Goal: Find specific page/section: Find specific page/section

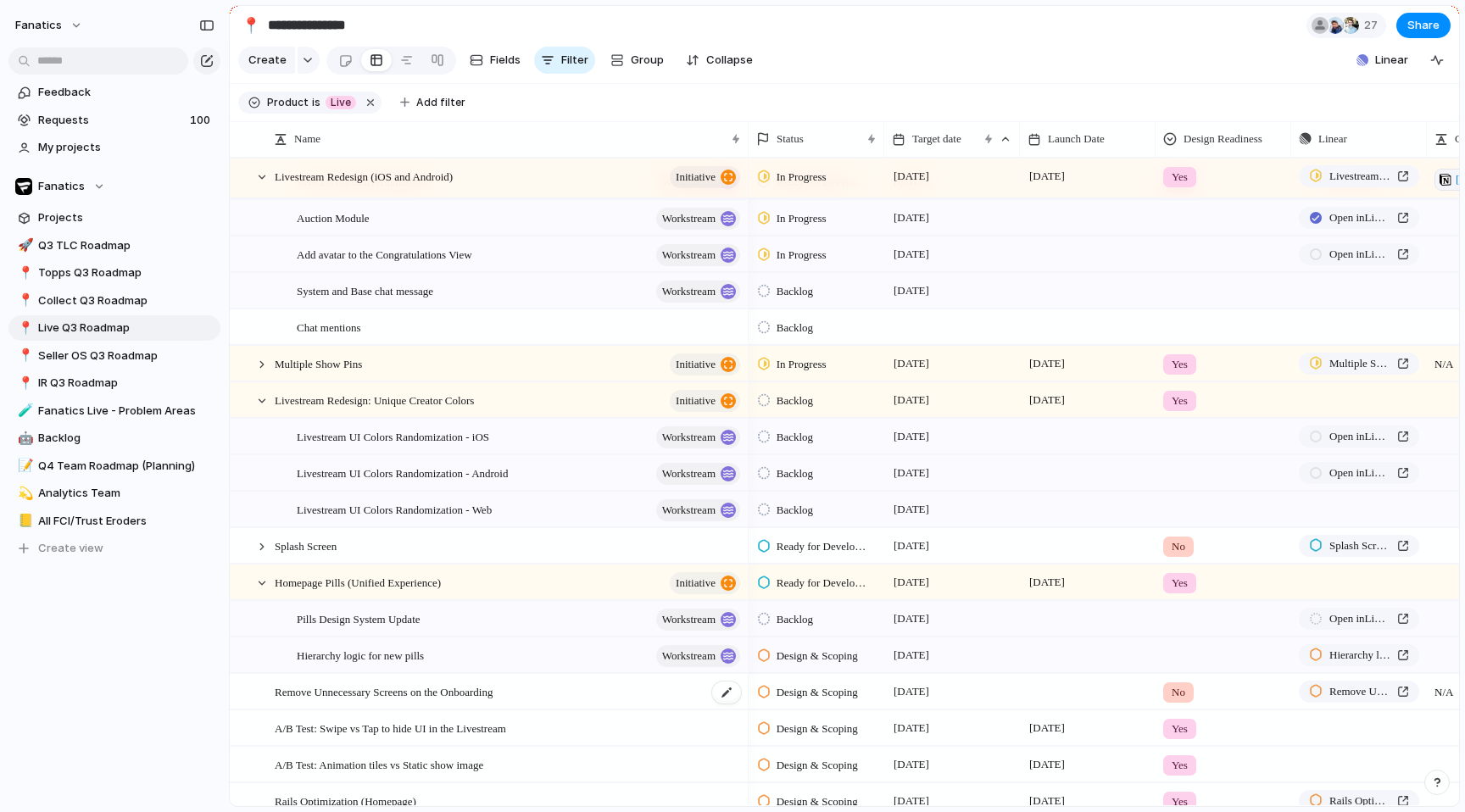
scroll to position [267, 0]
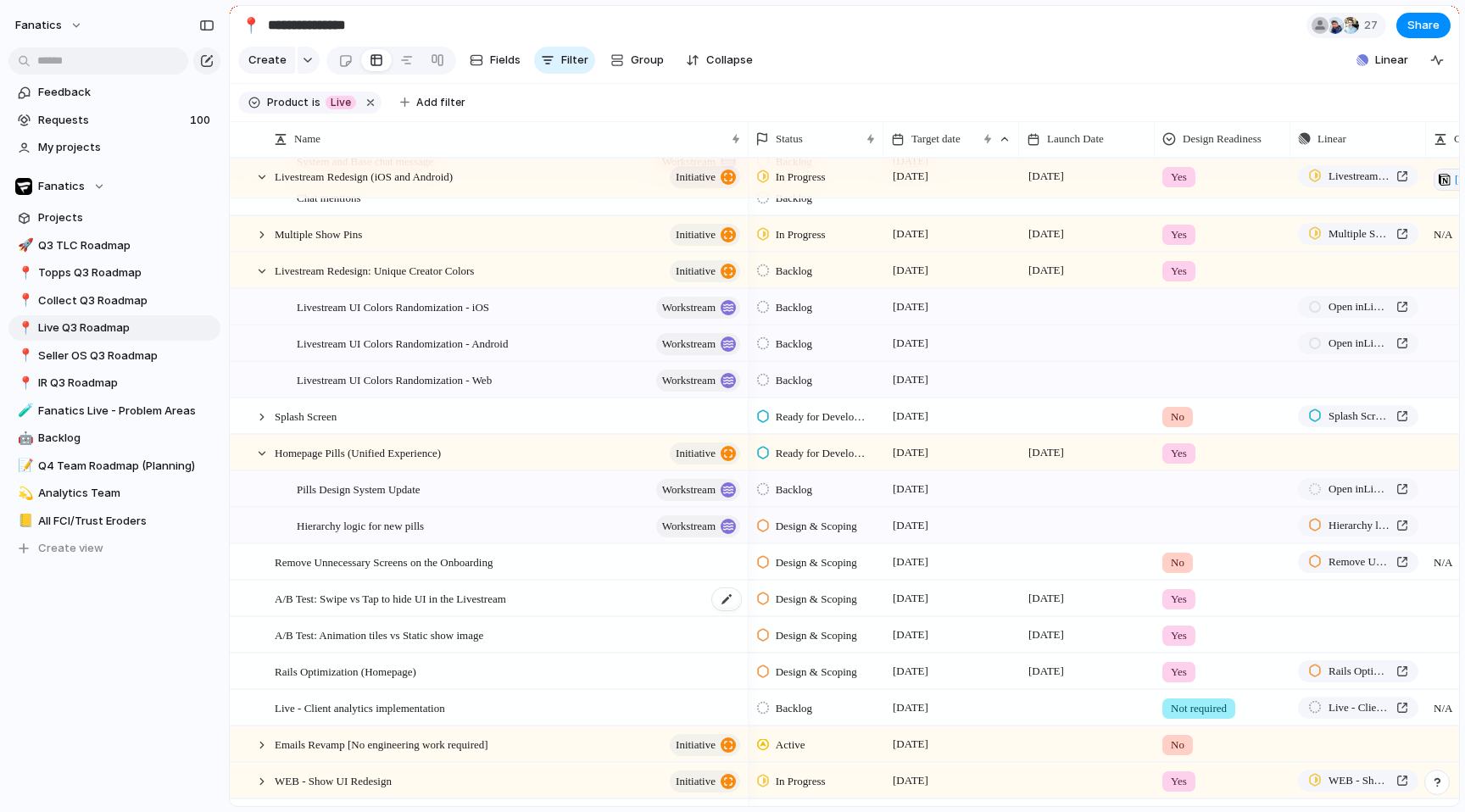
click at [506, 605] on span "A/B Test: Swipe vs Tap to hide UI in the Livestream" at bounding box center [390, 598] width 231 height 20
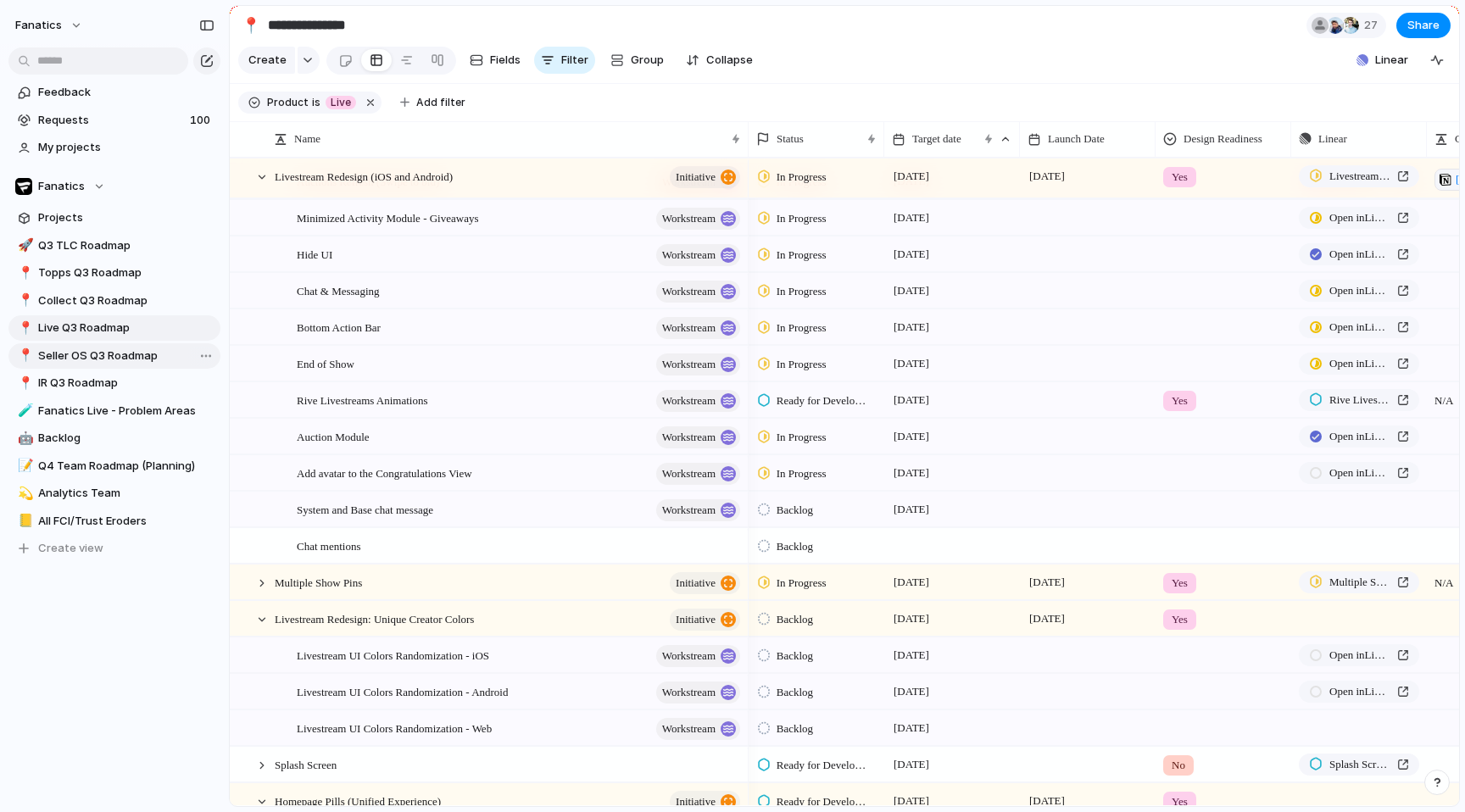
click at [76, 344] on link "📍 Seller OS Q3 Roadmap" at bounding box center [114, 356] width 212 height 26
type input "**********"
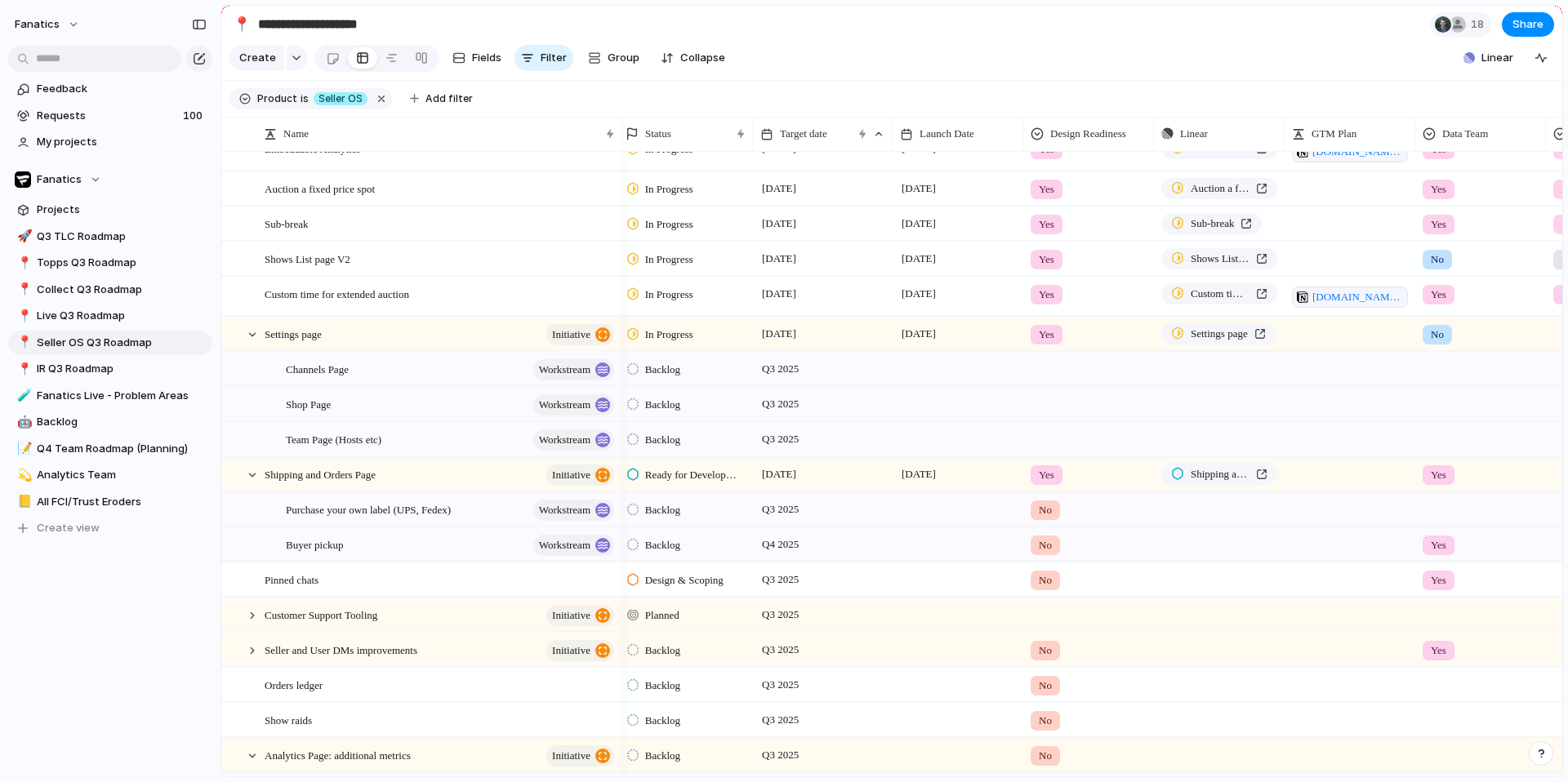
scroll to position [194, 0]
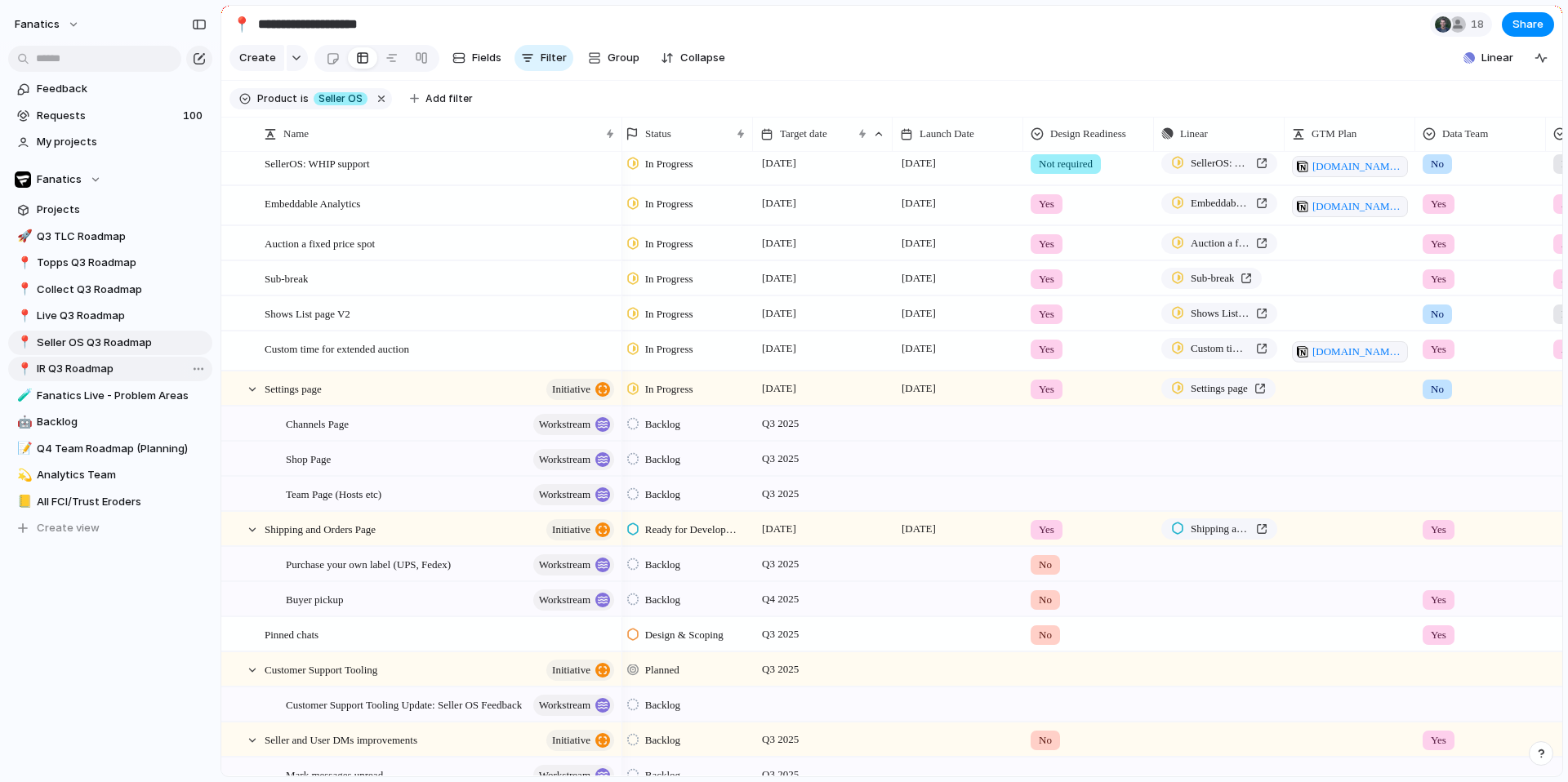
scroll to position [83, 0]
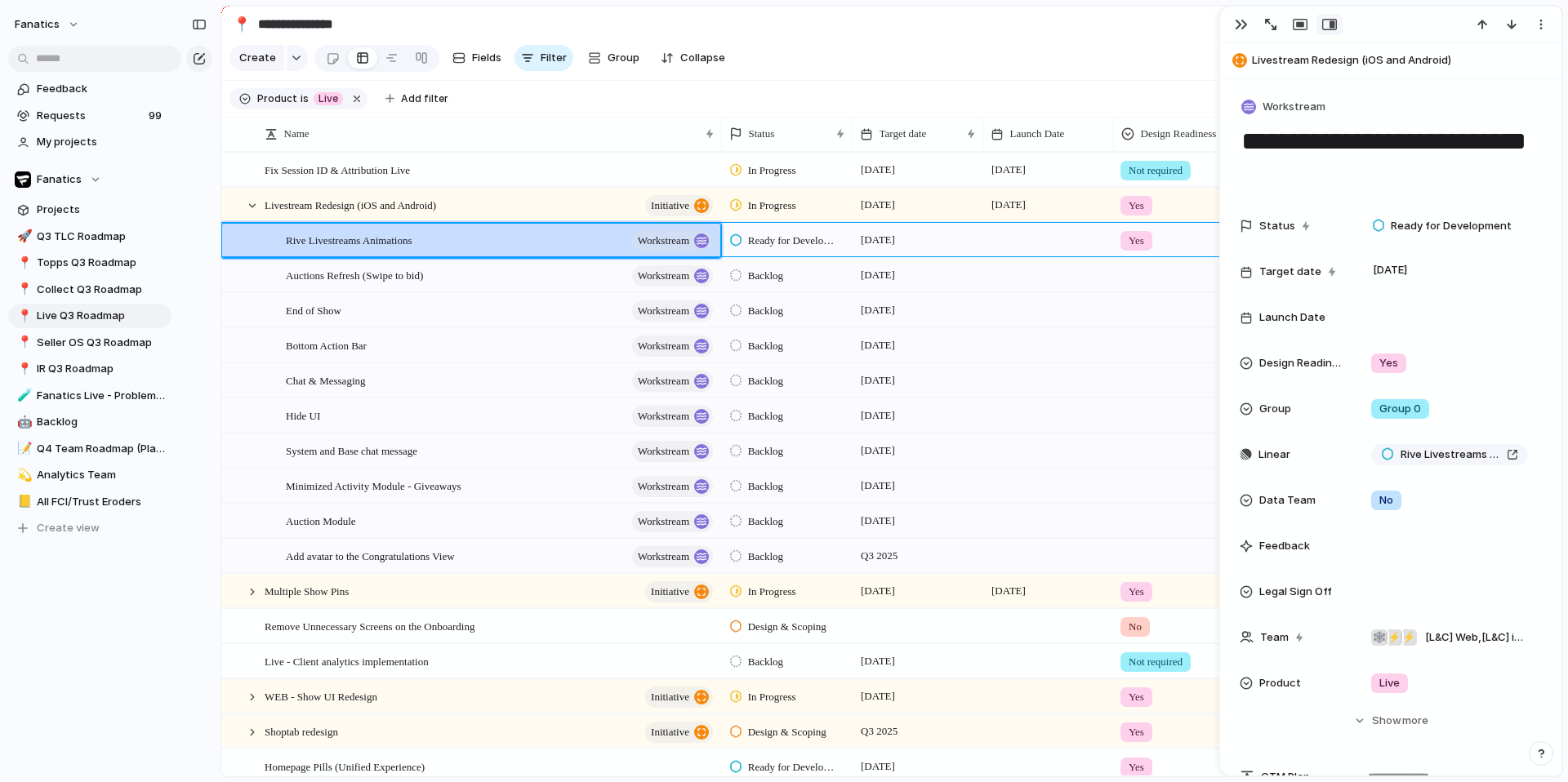
scroll to position [1, 0]
